Goal: Find contact information: Obtain details needed to contact an individual or organization

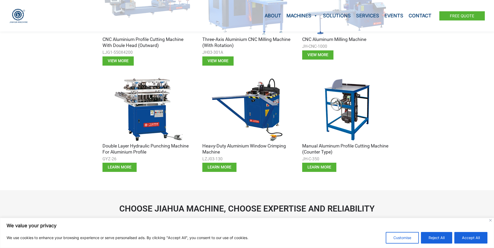
scroll to position [263, 0]
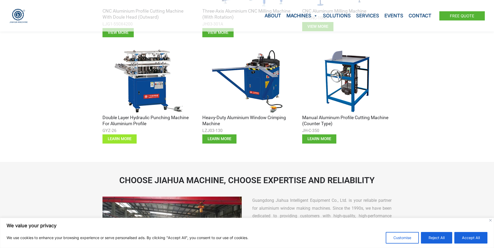
click at [127, 139] on span "learn more" at bounding box center [120, 139] width 24 height 4
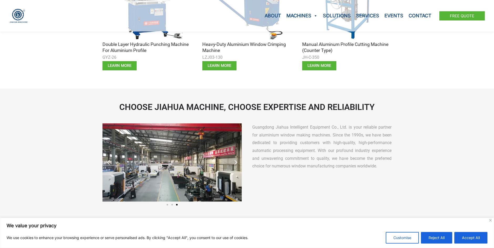
scroll to position [289, 0]
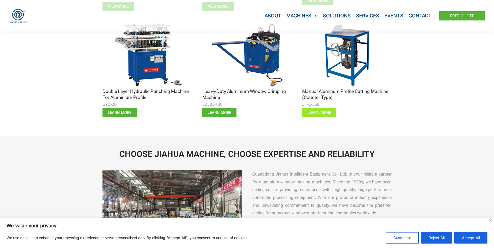
click at [311, 112] on span "learn more" at bounding box center [319, 113] width 24 height 4
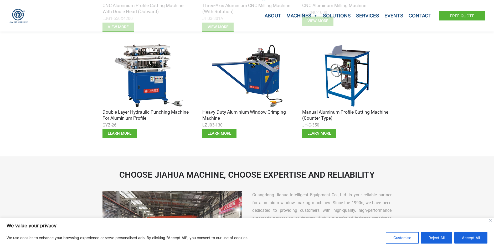
scroll to position [236, 0]
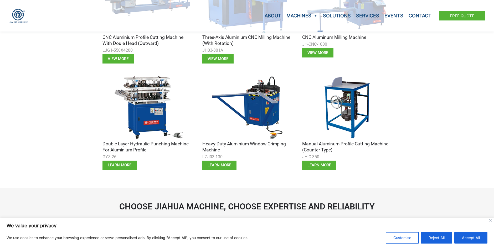
click at [352, 101] on img at bounding box center [346, 107] width 89 height 67
click at [270, 101] on img at bounding box center [246, 107] width 89 height 67
click at [254, 101] on img at bounding box center [246, 107] width 89 height 67
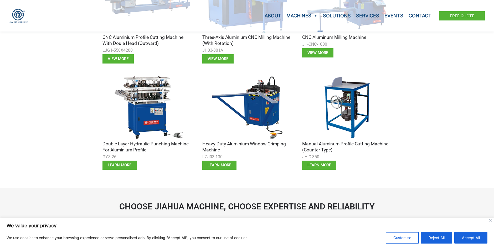
click at [254, 101] on img at bounding box center [246, 107] width 89 height 67
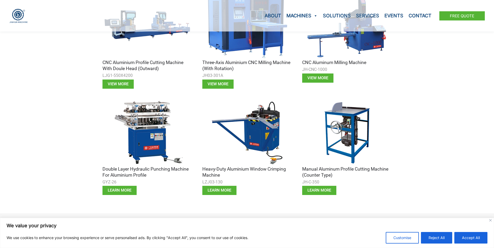
scroll to position [210, 0]
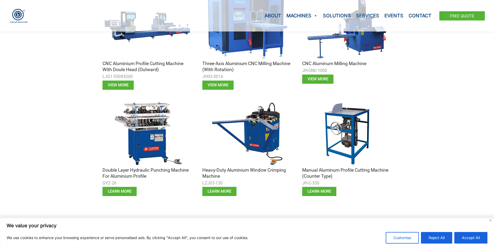
click at [259, 133] on img at bounding box center [246, 133] width 89 height 67
click at [221, 190] on span "learn more" at bounding box center [219, 192] width 24 height 4
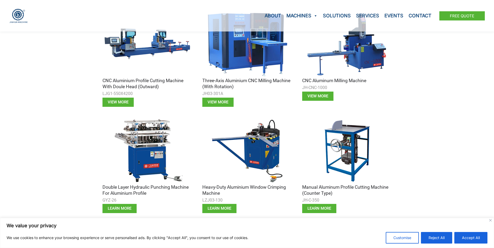
scroll to position [184, 0]
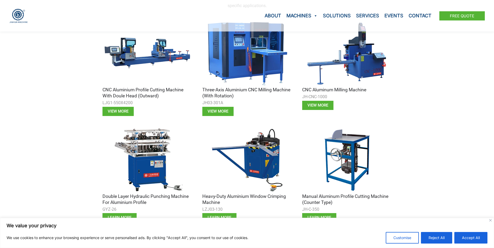
click at [153, 161] on img at bounding box center [146, 160] width 89 height 67
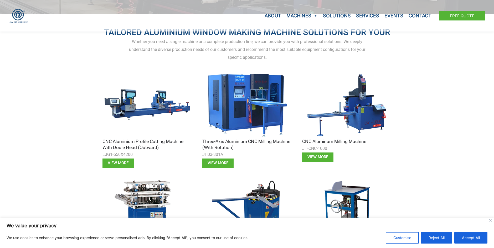
scroll to position [105, 0]
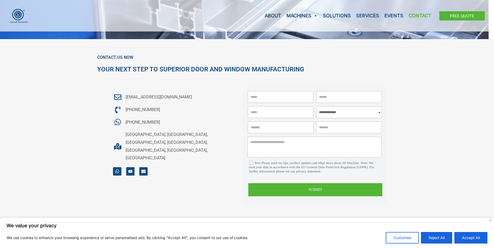
scroll to position [43, 0]
